Goal: Information Seeking & Learning: Understand process/instructions

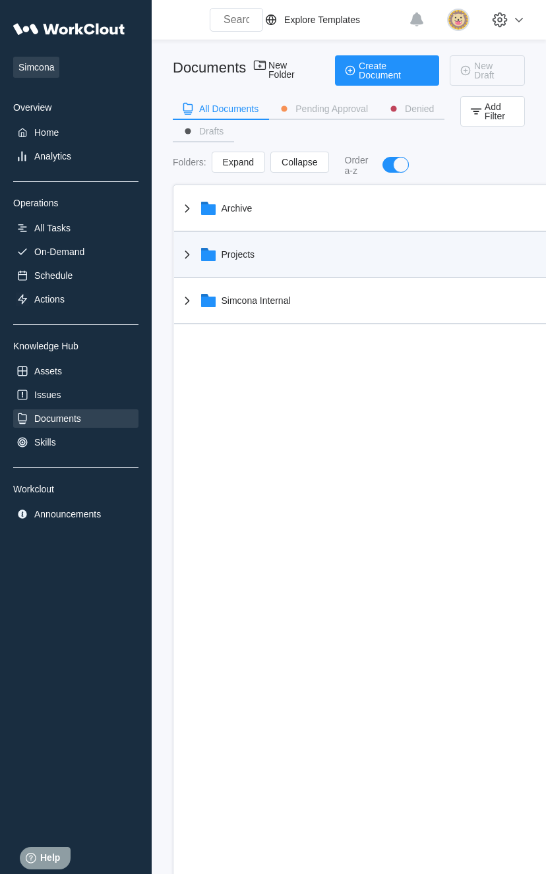
click at [216, 263] on div "Projects" at bounding box center [372, 254] width 386 height 34
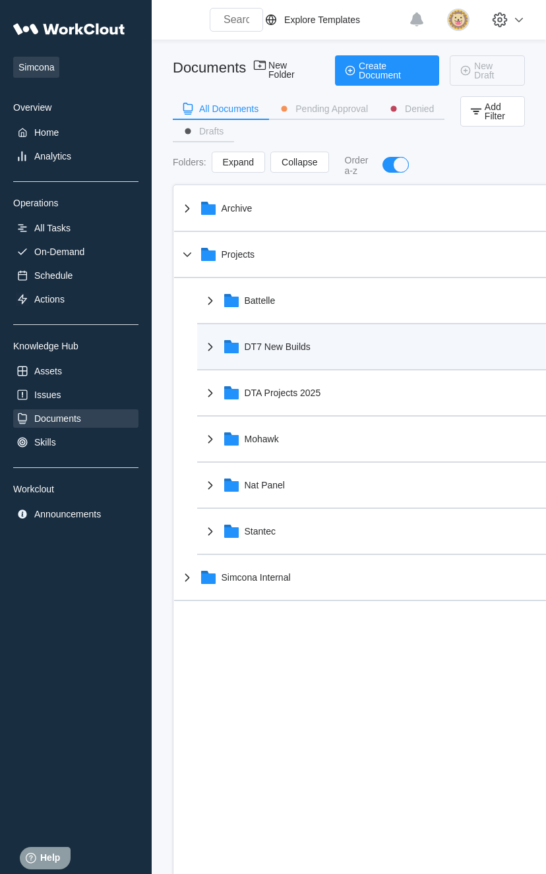
click at [365, 350] on div "DT7 New Builds" at bounding box center [383, 347] width 363 height 34
click at [270, 345] on div "DT7 New Builds" at bounding box center [278, 347] width 66 height 11
click at [210, 335] on div "DT7 New Builds" at bounding box center [383, 347] width 363 height 34
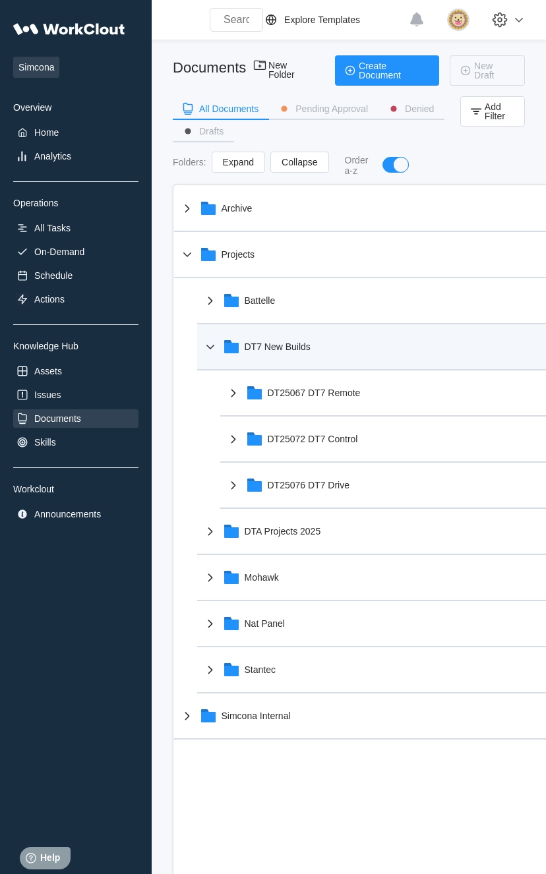
click at [210, 335] on div "DT7 New Builds" at bounding box center [383, 347] width 363 height 34
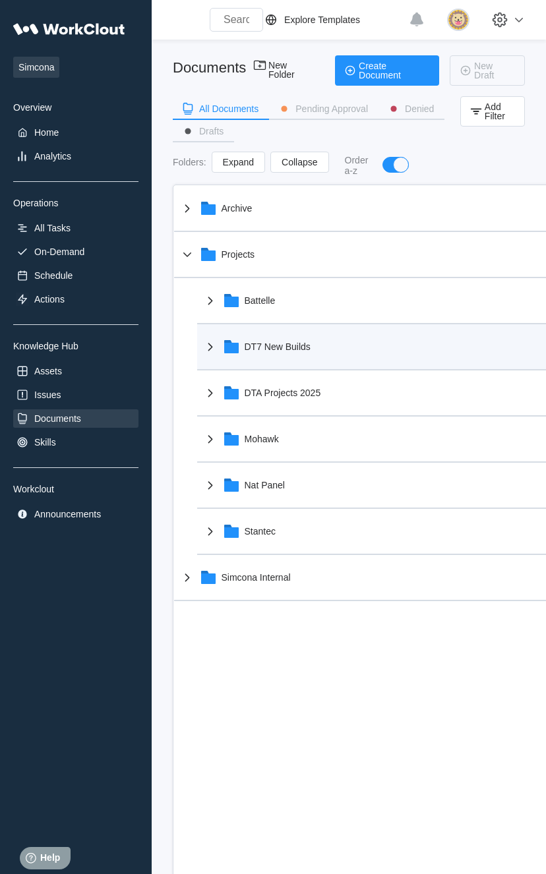
click at [210, 335] on div "DT7 New Builds" at bounding box center [383, 347] width 363 height 34
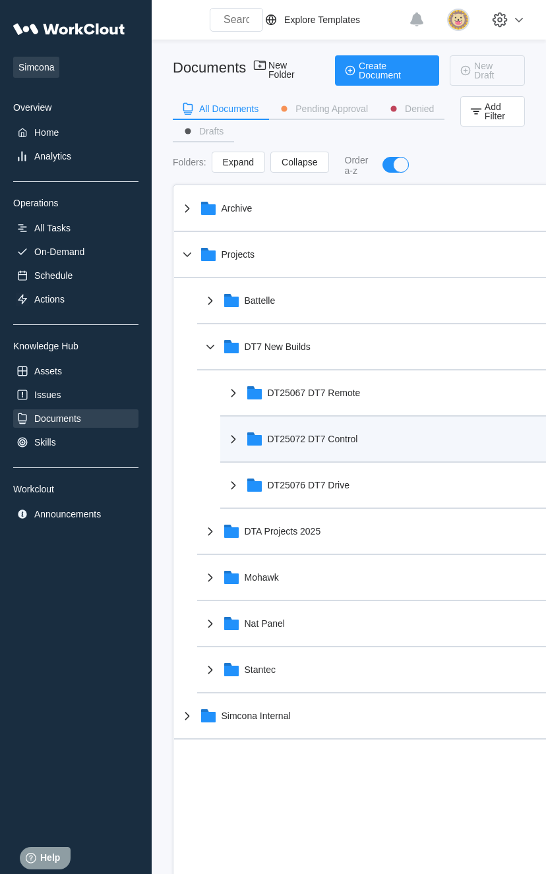
click at [319, 435] on div "DT25072 DT7 Control" at bounding box center [313, 439] width 90 height 11
click at [229, 437] on icon at bounding box center [234, 439] width 16 height 16
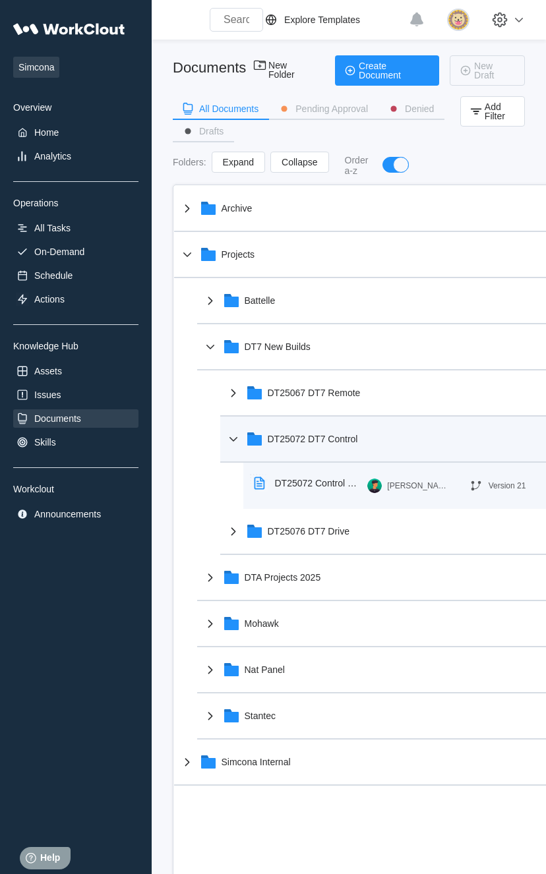
click at [284, 489] on div "DT25072 Control DT7 Build Instructions" at bounding box center [308, 483] width 119 height 30
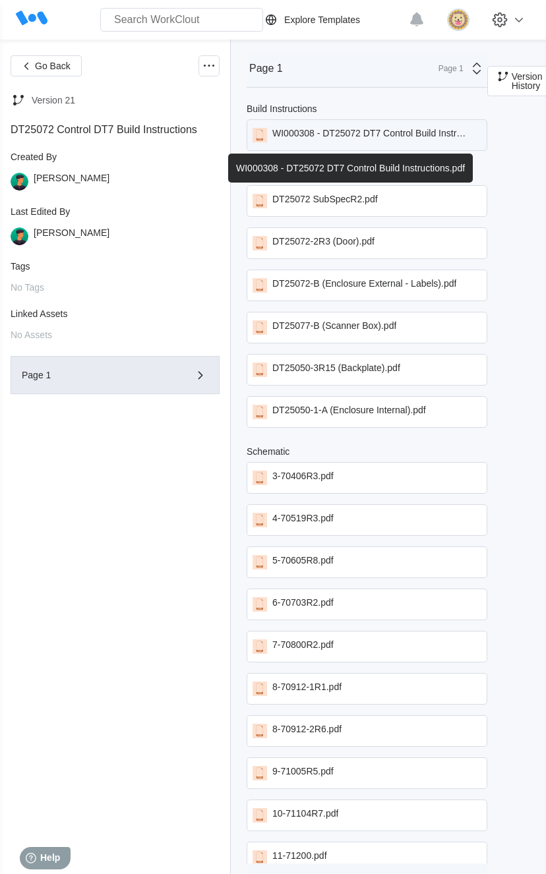
click at [344, 141] on div "WI000308 - DT25072 DT7 Control Build Instructions.pdf" at bounding box center [371, 135] width 198 height 15
